Goal: Information Seeking & Learning: Find specific fact

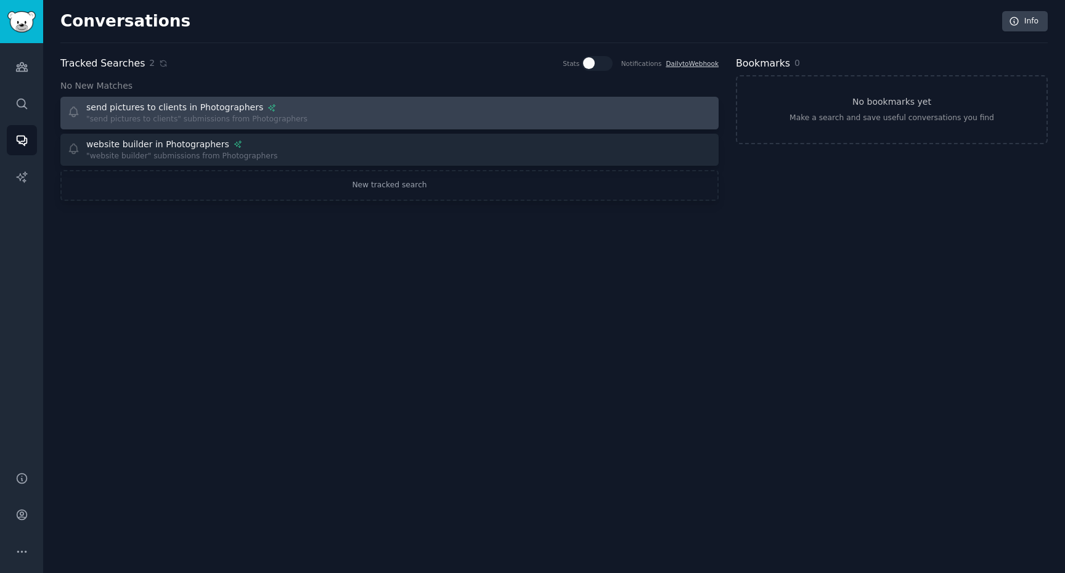
click at [230, 105] on div "send pictures to clients in Photographers" at bounding box center [174, 107] width 177 height 13
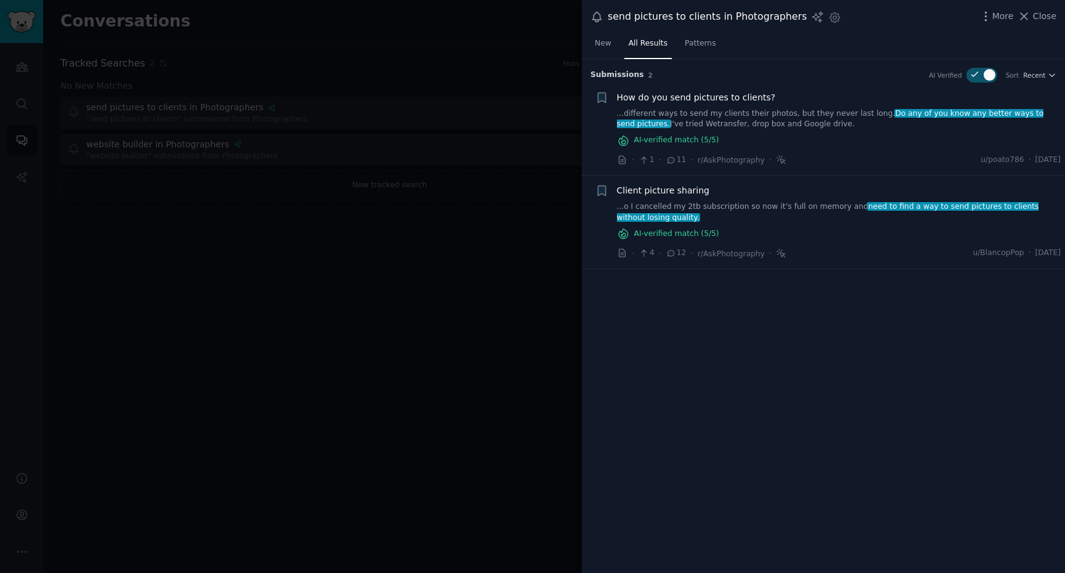
click at [482, 73] on div at bounding box center [532, 286] width 1065 height 573
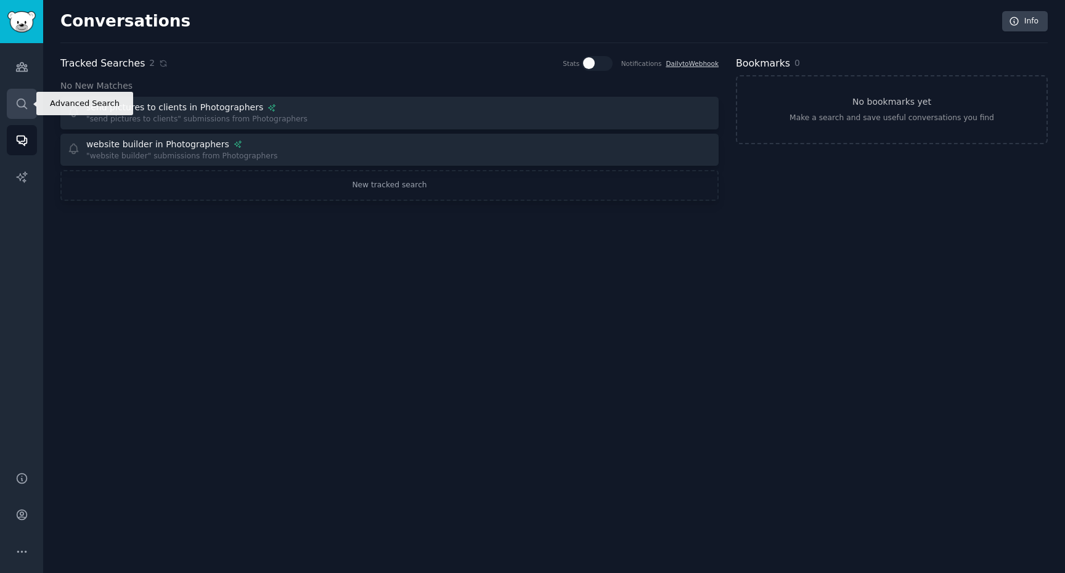
click at [25, 104] on icon "Sidebar" at bounding box center [22, 104] width 10 height 10
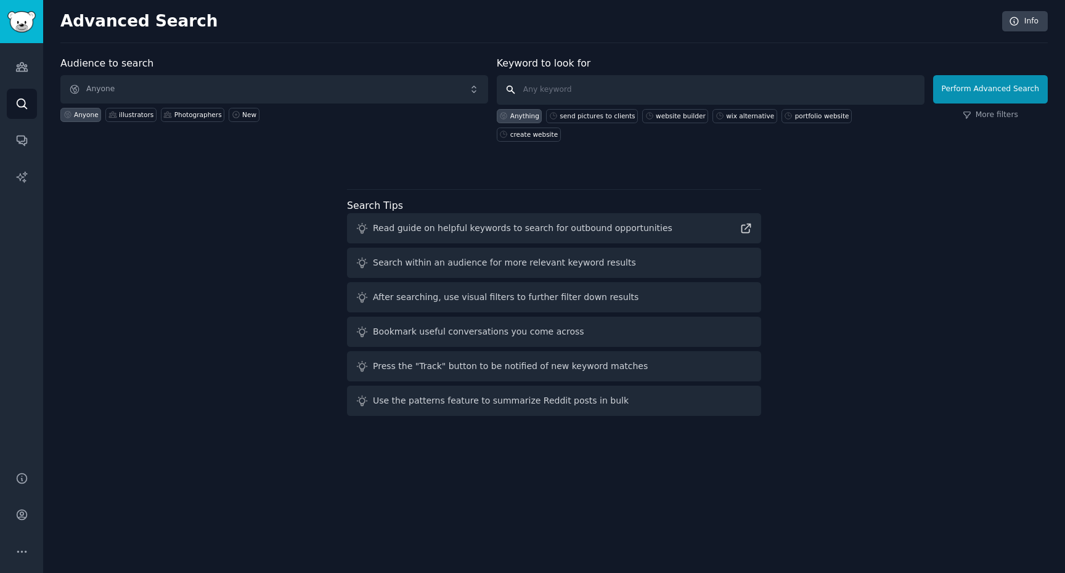
click at [573, 89] on input "text" at bounding box center [711, 90] width 428 height 30
type input "vsble"
click at [974, 94] on button "Perform Advanced Search" at bounding box center [990, 89] width 115 height 28
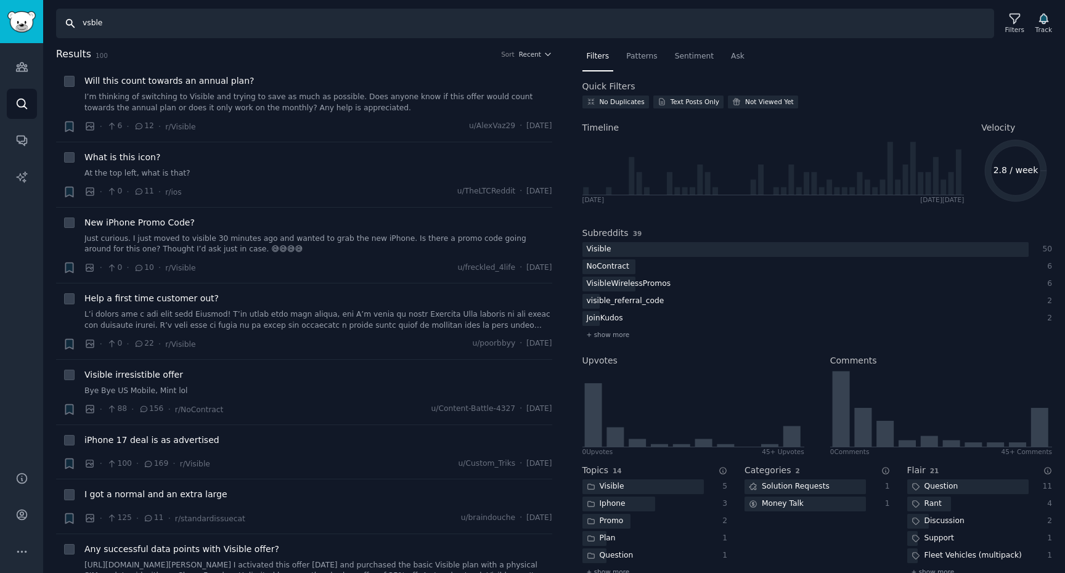
click at [118, 24] on input "vsble" at bounding box center [525, 24] width 938 height 30
type input "[DOMAIN_NAME]"
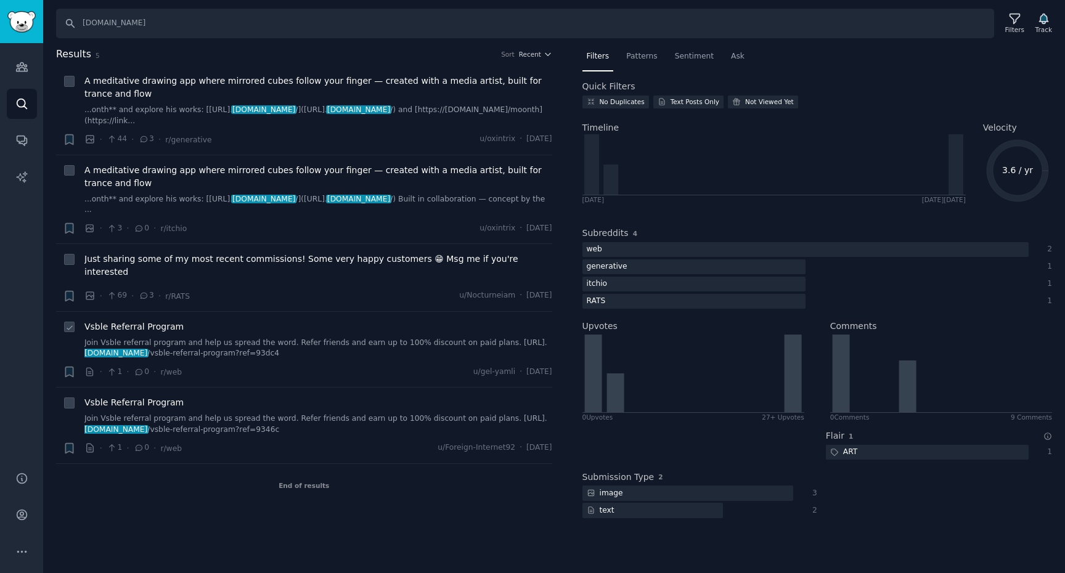
click at [238, 338] on link "Join Vsble referral program and help us spread the word. Refer friends and earn…" at bounding box center [318, 349] width 468 height 22
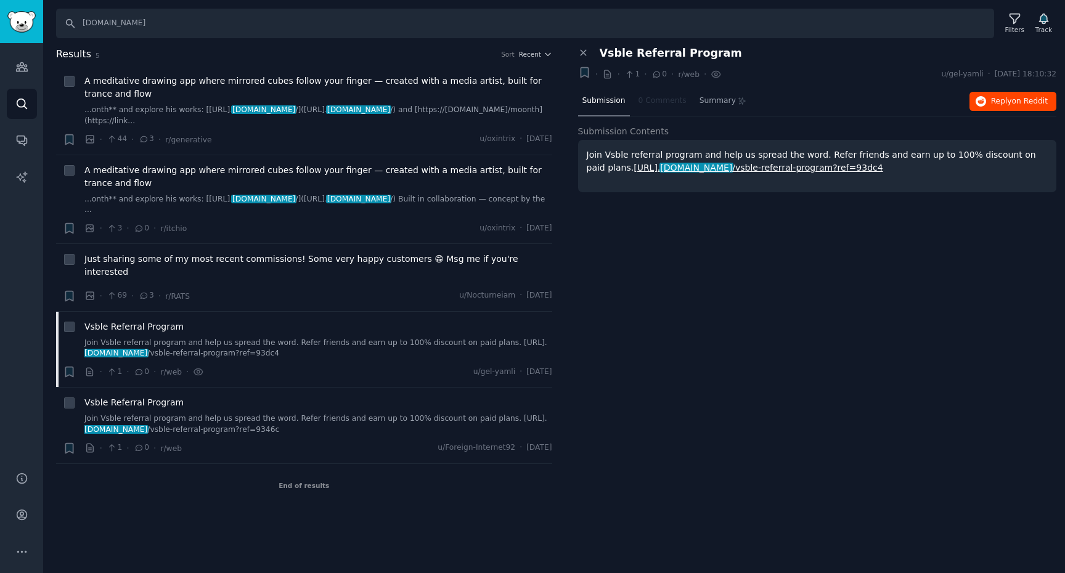
click at [999, 104] on span "Reply on Reddit" at bounding box center [1019, 101] width 57 height 11
